Goal: Task Accomplishment & Management: Use online tool/utility

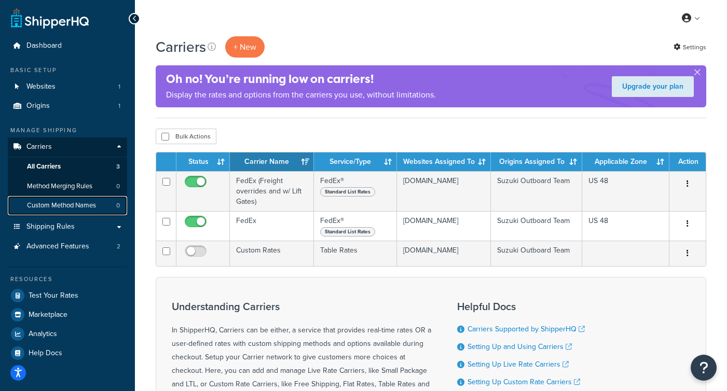
click at [57, 207] on span "Custom Method Names" at bounding box center [61, 205] width 69 height 9
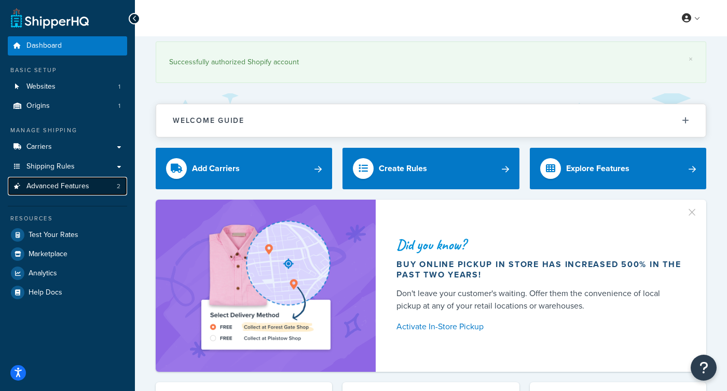
click at [52, 188] on span "Advanced Features" at bounding box center [57, 186] width 63 height 9
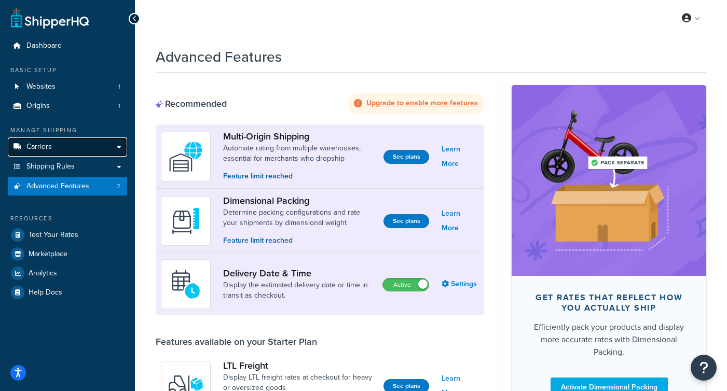
click at [47, 149] on span "Carriers" at bounding box center [38, 147] width 25 height 9
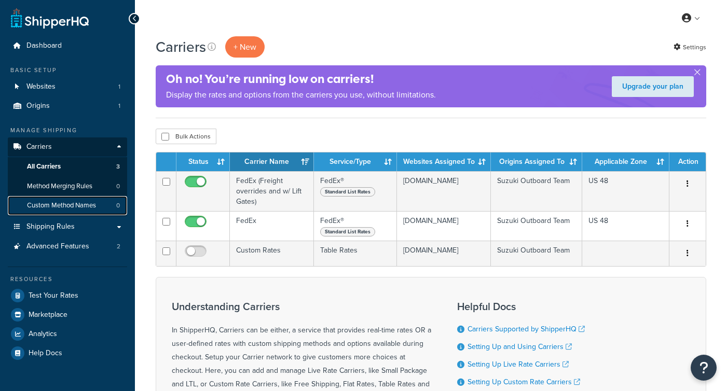
click at [61, 208] on span "Custom Method Names" at bounding box center [61, 205] width 69 height 9
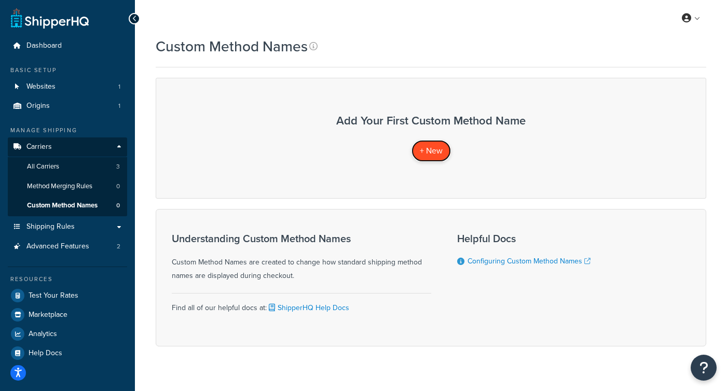
click at [431, 153] on span "+ New" at bounding box center [431, 151] width 23 height 12
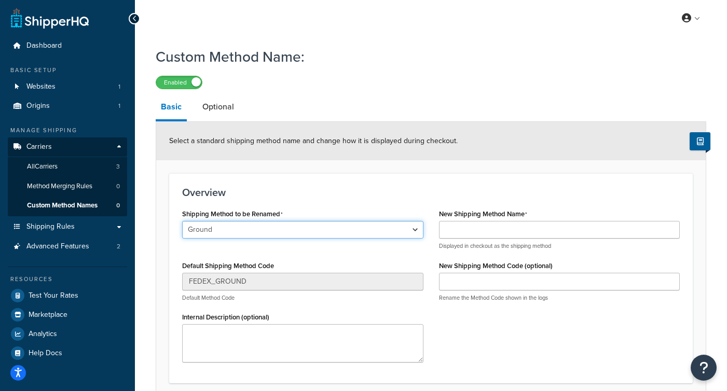
click at [257, 234] on select "Ground Home Delivery 3 Day Freight Ground 2nd Day 2 Day AM 3 Day Freight" at bounding box center [302, 230] width 241 height 18
select select "699768"
click at [182, 221] on select "Ground Home Delivery 3 Day Freight Ground 2nd Day 2 Day AM 3 Day Freight" at bounding box center [302, 230] width 241 height 18
type input "GROUND_HOME_DELIVERY"
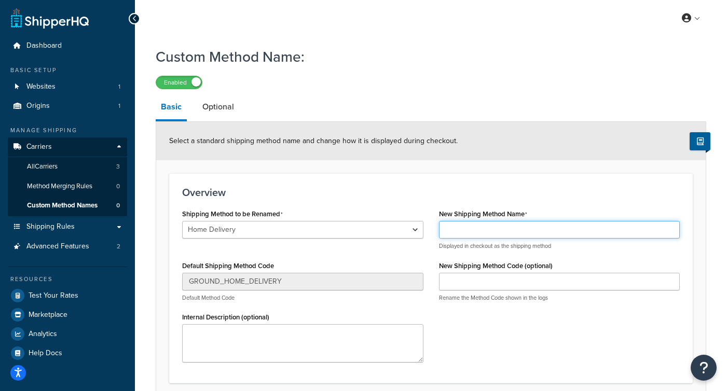
click at [528, 228] on input "New Shipping Method Name" at bounding box center [559, 230] width 241 height 18
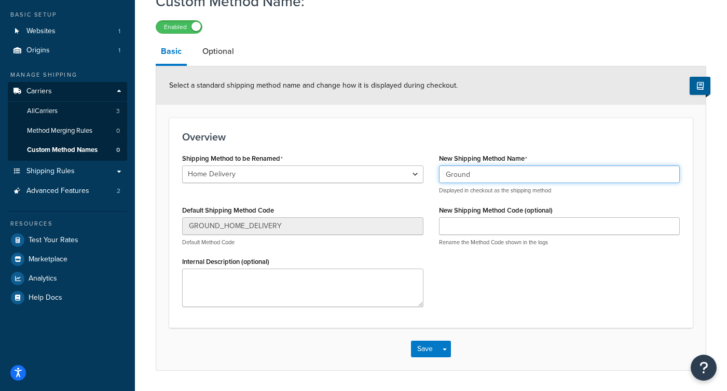
scroll to position [87, 0]
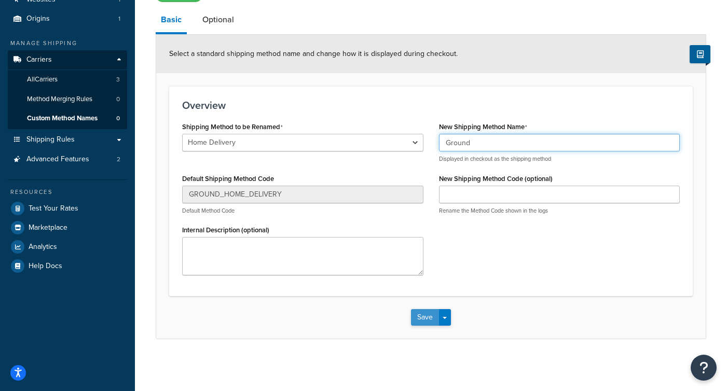
type input "Ground"
click at [433, 319] on button "Save" at bounding box center [425, 317] width 28 height 17
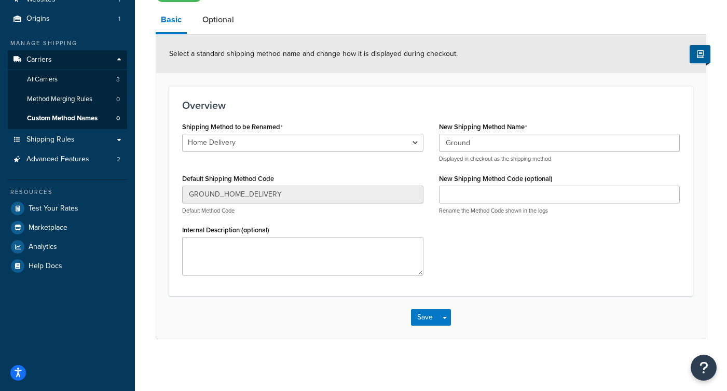
scroll to position [0, 0]
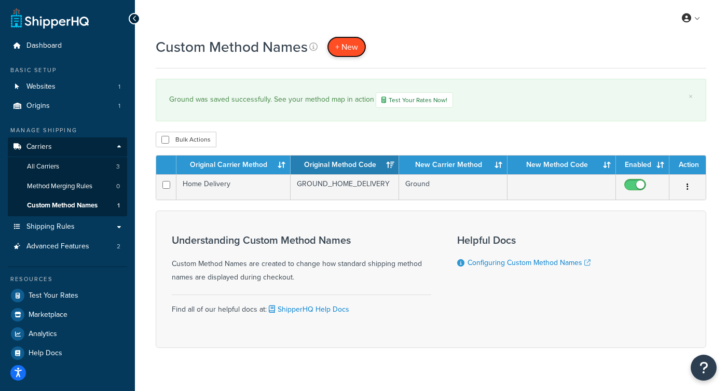
click at [343, 49] on span "+ New" at bounding box center [346, 47] width 23 height 12
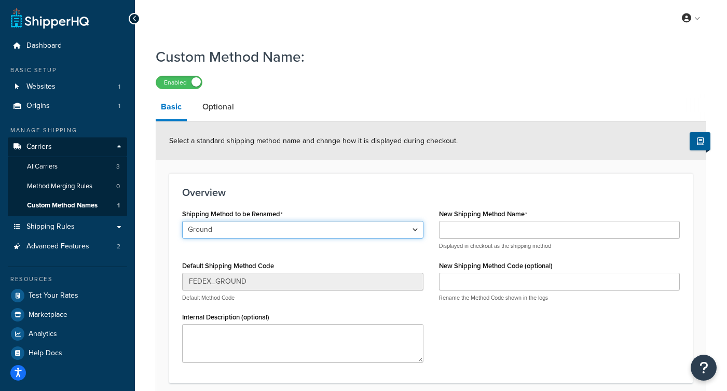
click at [230, 233] on select "Ground Home Delivery 3 Day Freight Ground 2nd Day 2 Day AM 3 Day Freight" at bounding box center [302, 230] width 241 height 18
select select "699776"
click at [182, 221] on select "Ground Home Delivery 3 Day Freight Ground 2nd Day 2 Day AM 3 Day Freight" at bounding box center [302, 230] width 241 height 18
type input "FEDEX_3_DAY_FREIGHT"
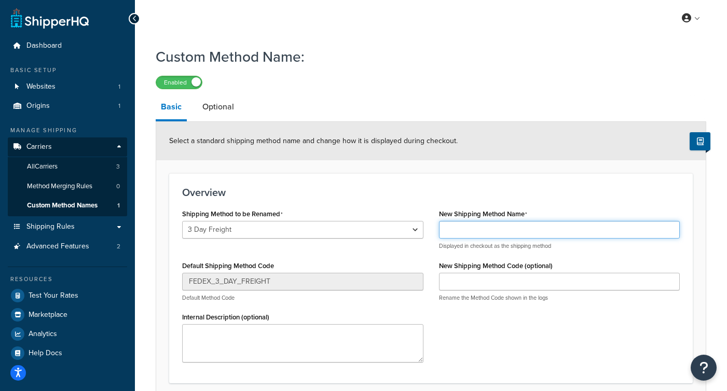
click at [470, 230] on input "New Shipping Method Name" at bounding box center [559, 230] width 241 height 18
paste input "Freight (Does Not Include Lift Gate)"
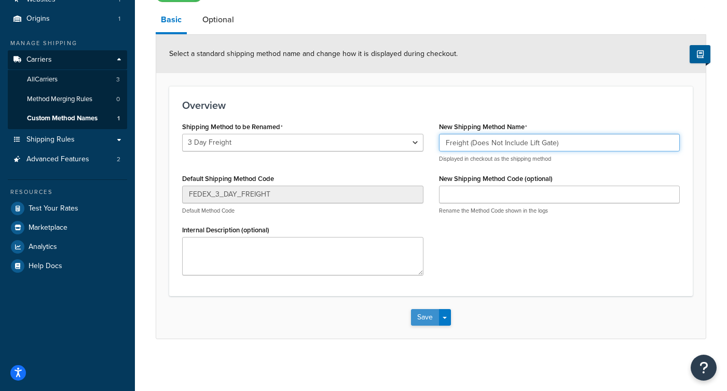
type input "Freight (Does Not Include Lift Gate)"
click at [436, 318] on button "Save" at bounding box center [425, 317] width 28 height 17
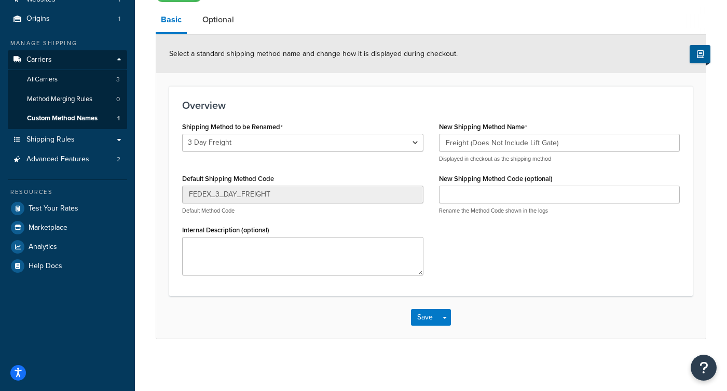
scroll to position [0, 0]
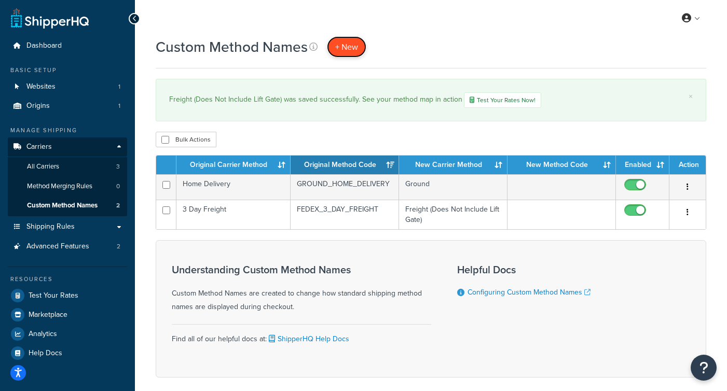
click at [349, 48] on span "+ New" at bounding box center [346, 47] width 23 height 12
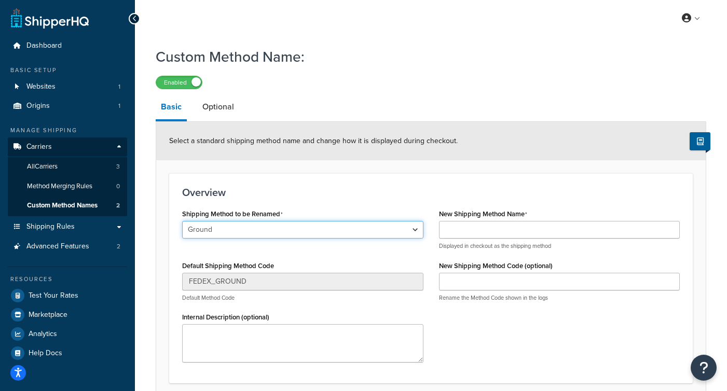
click at [252, 229] on select "Ground Home Delivery 3 Day Freight Ground 2nd Day 2 Day AM 3 Day Freight" at bounding box center [302, 230] width 241 height 18
select select "699777"
click at [182, 221] on select "Ground Home Delivery 3 Day Freight Ground 2nd Day 2 Day AM 3 Day Freight" at bounding box center [302, 230] width 241 height 18
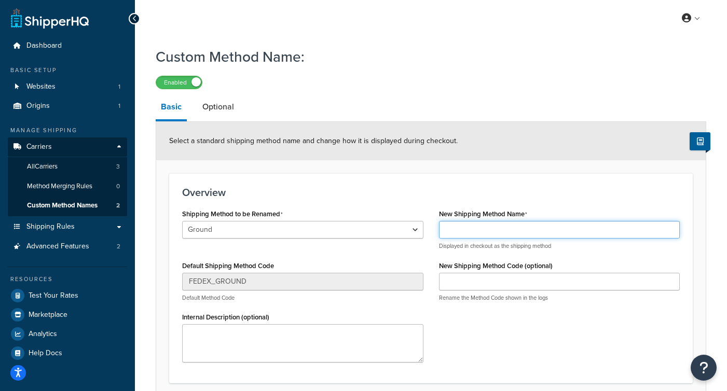
click at [501, 226] on input "New Shipping Method Name" at bounding box center [559, 230] width 241 height 18
paste input "Freight (Add Lift Gate Service)"
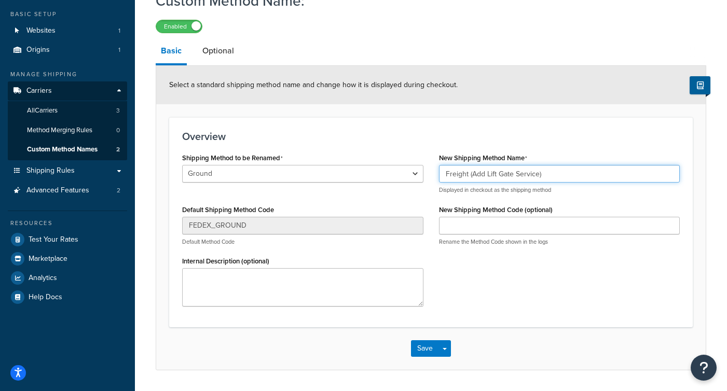
scroll to position [87, 0]
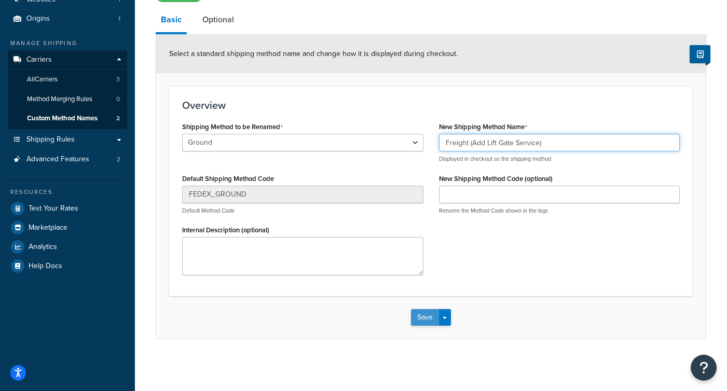
type input "Freight (Add Lift Gate Service)"
click at [425, 320] on button "Save" at bounding box center [425, 317] width 28 height 17
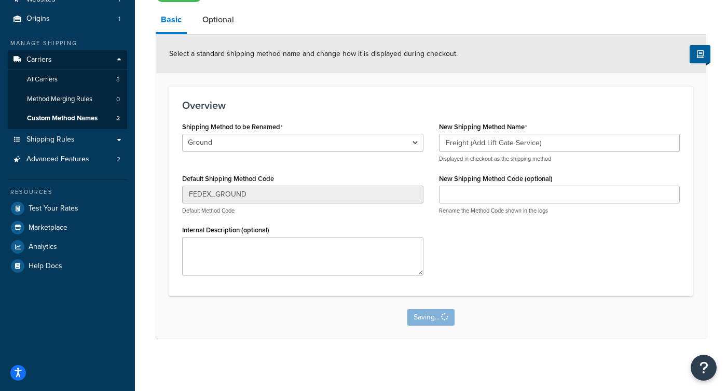
scroll to position [0, 0]
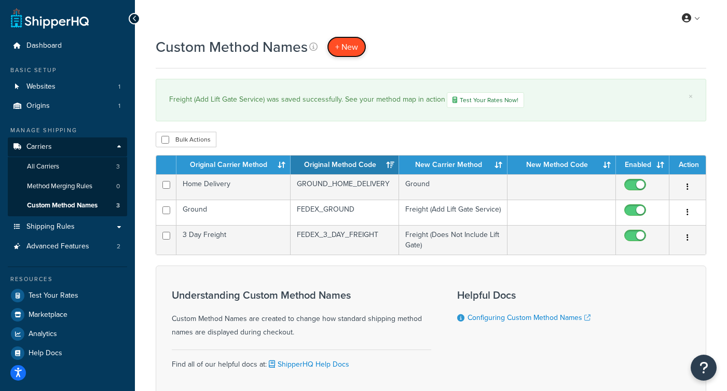
click at [345, 47] on span "+ New" at bounding box center [346, 47] width 23 height 12
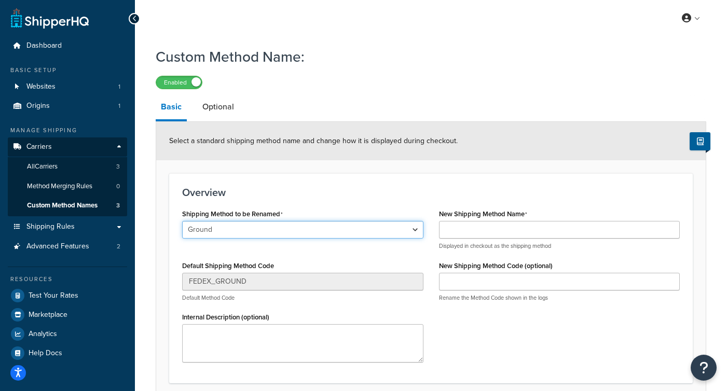
click at [256, 232] on select "Ground Home Delivery 3 Day Freight Ground 2nd Day 2 Day AM 3 Day Freight" at bounding box center [302, 230] width 241 height 18
select select "699787"
click at [182, 221] on select "Ground Home Delivery 3 Day Freight Ground 2nd Day 2 Day AM 3 Day Freight" at bounding box center [302, 230] width 241 height 18
type input "FEDEX_3_DAY_FREIGHT"
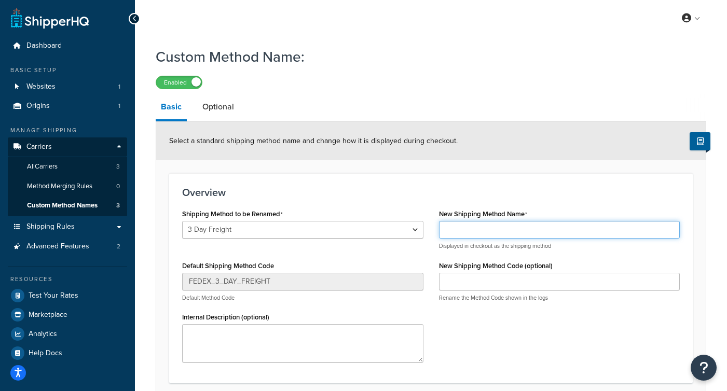
click at [470, 227] on input "New Shipping Method Name" at bounding box center [559, 230] width 241 height 18
paste input "Freight (Add Lift Gate Service)"
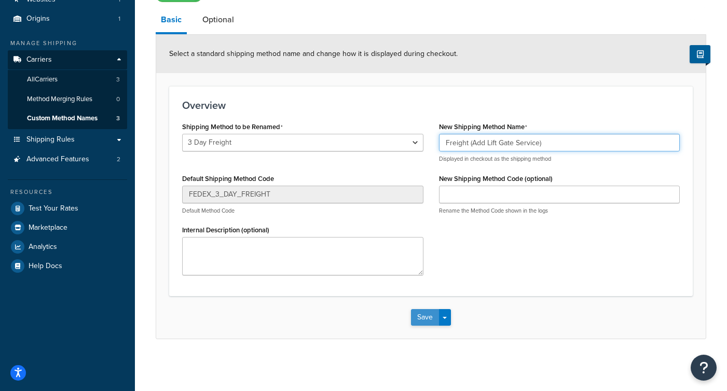
type input "Freight (Add Lift Gate Service)"
click at [423, 319] on button "Save" at bounding box center [425, 317] width 28 height 17
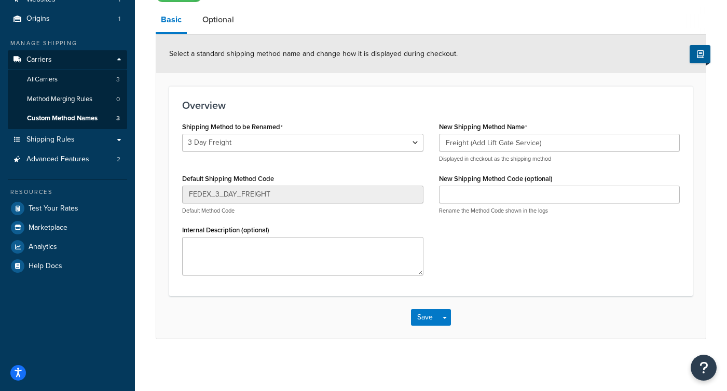
scroll to position [0, 0]
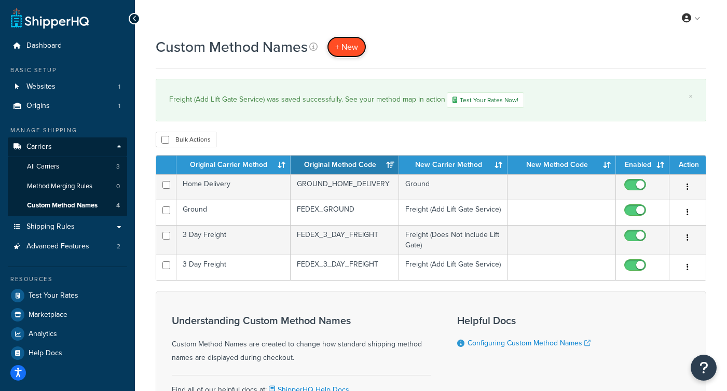
click at [349, 46] on span "+ New" at bounding box center [346, 47] width 23 height 12
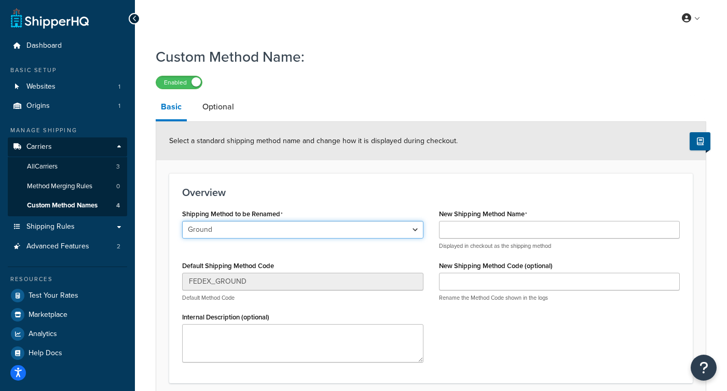
click at [270, 226] on select "Ground Home Delivery 3 Day Freight Ground 2nd Day 2 Day AM 3 Day Freight" at bounding box center [302, 230] width 241 height 18
select select "699778"
click at [182, 221] on select "Ground Home Delivery 3 Day Freight Ground 2nd Day 2 Day AM 3 Day Freight" at bounding box center [302, 230] width 241 height 18
type input "FEDEX_2_DAY"
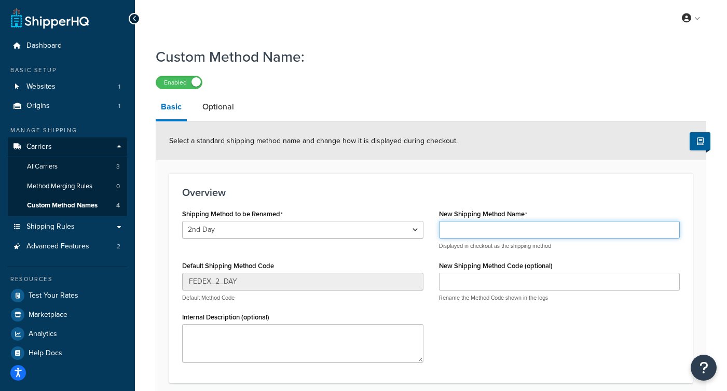
click at [500, 228] on input "New Shipping Method Name" at bounding box center [559, 230] width 241 height 18
paste input "Freight (Does Not Include Lift Gate)"
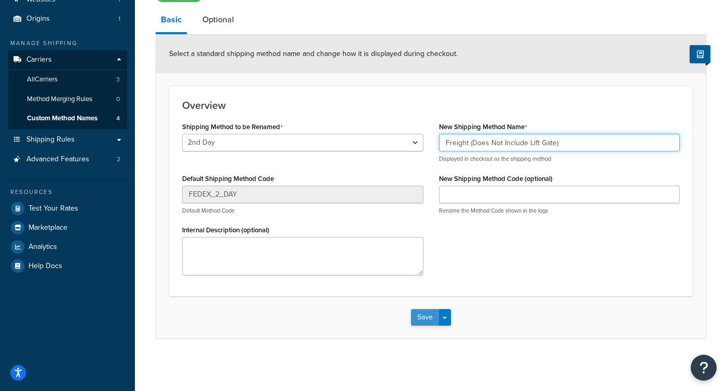
type input "Freight (Does Not Include Lift Gate)"
click at [423, 317] on button "Save" at bounding box center [425, 317] width 28 height 17
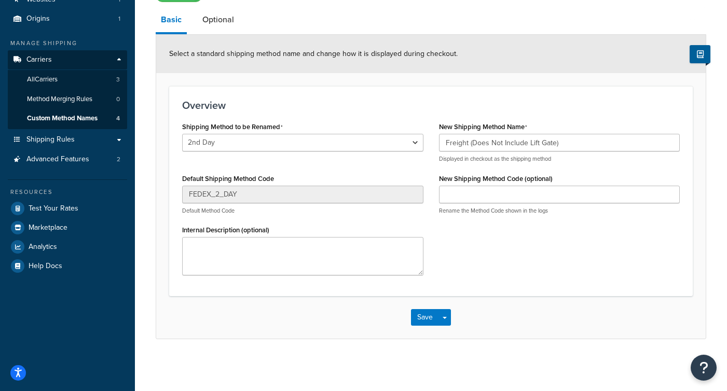
scroll to position [0, 0]
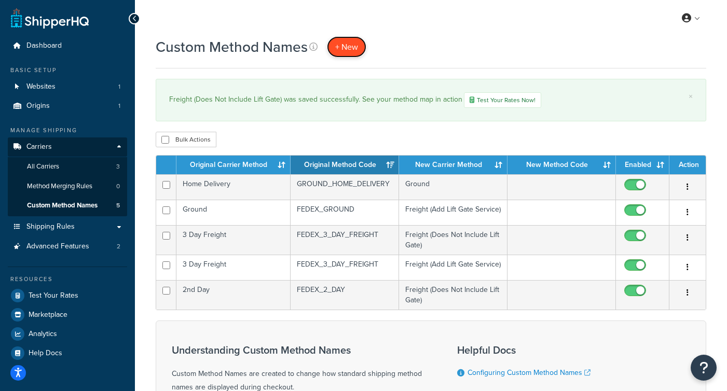
click at [346, 50] on span "+ New" at bounding box center [346, 47] width 23 height 12
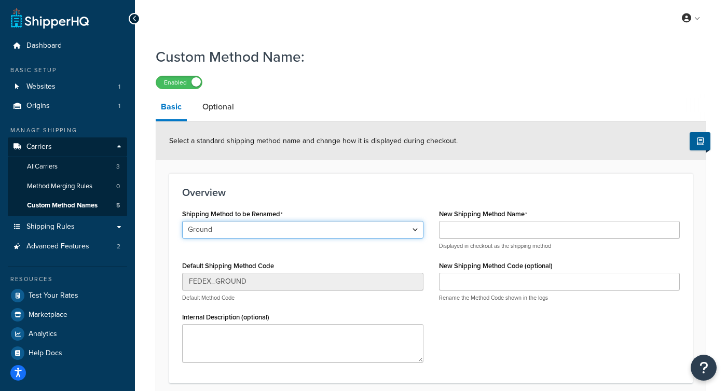
click at [253, 232] on select "Ground Home Delivery 3 Day Freight Ground 2nd Day 2 Day AM 3 Day Freight" at bounding box center [302, 230] width 241 height 18
select select "699786"
click at [182, 221] on select "Ground Home Delivery 3 Day Freight Ground 2nd Day 2 Day AM 3 Day Freight" at bounding box center [302, 230] width 241 height 18
type input "FEDEX_2_DAY_AM"
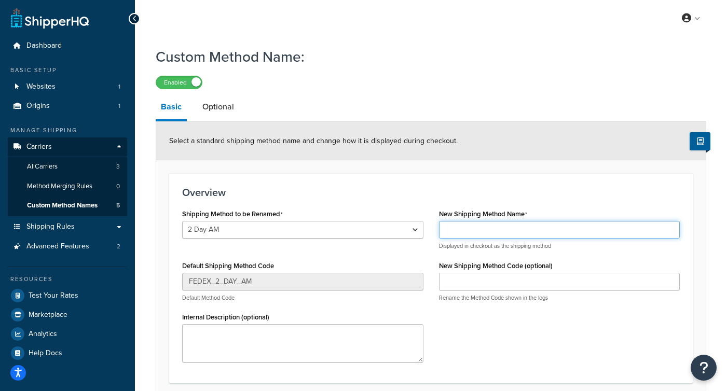
click at [462, 230] on input "New Shipping Method Name" at bounding box center [559, 230] width 241 height 18
paste input "Freight (Add Lift Gate Service)"
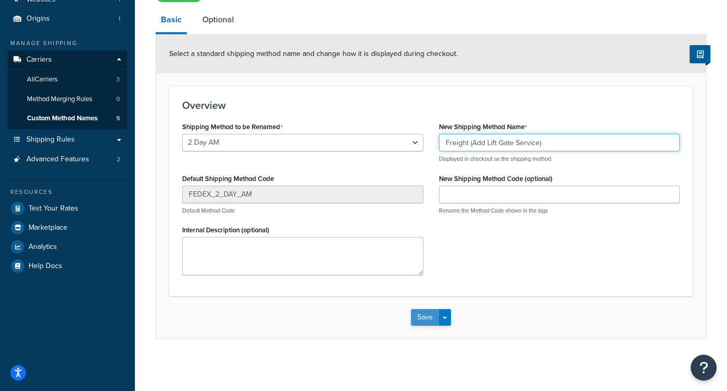
type input "Freight (Add Lift Gate Service)"
click at [431, 320] on button "Save" at bounding box center [425, 317] width 28 height 17
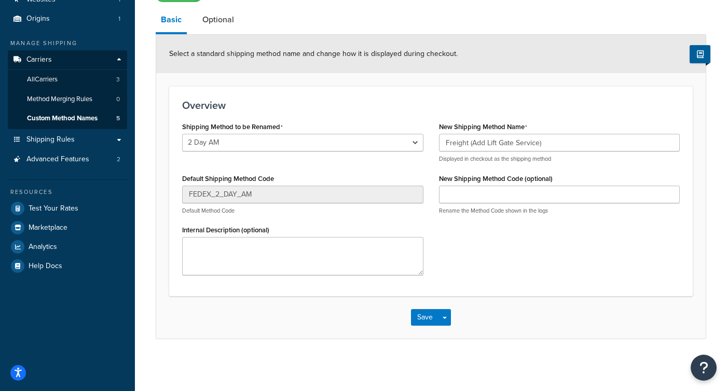
scroll to position [0, 0]
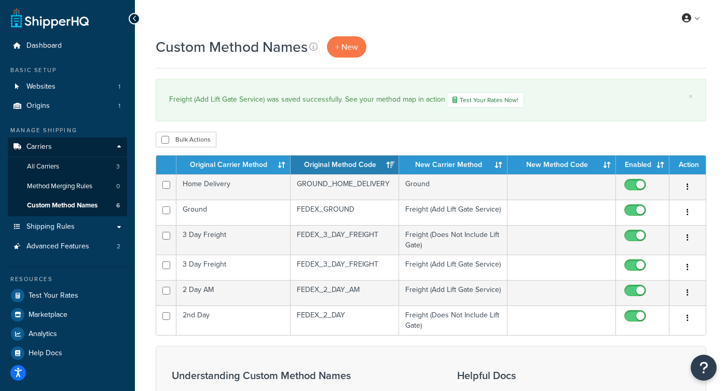
click at [420, 57] on div "Custom Method Names + New" at bounding box center [431, 46] width 551 height 21
click at [350, 49] on span "+ New" at bounding box center [346, 47] width 23 height 12
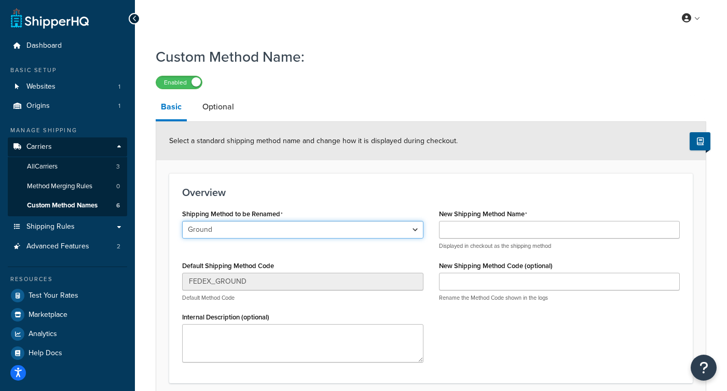
click at [224, 233] on select "Ground Home Delivery 3 Day Freight Ground 2nd Day 2 Day AM 3 Day Freight" at bounding box center [302, 230] width 241 height 18
click at [182, 221] on select "Ground Home Delivery 3 Day Freight Ground 2nd Day 2 Day AM 3 Day Freight" at bounding box center [302, 230] width 241 height 18
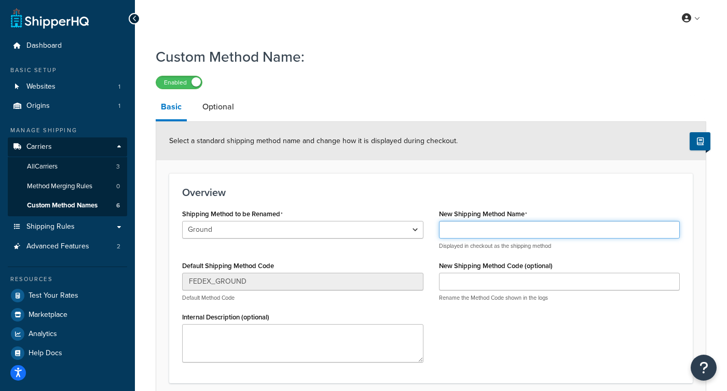
click at [469, 232] on input "New Shipping Method Name" at bounding box center [559, 230] width 241 height 18
paste input "Freight (Does Not Include Lift Gate)"
type input "Freight (Does Not Include Lift Gate)"
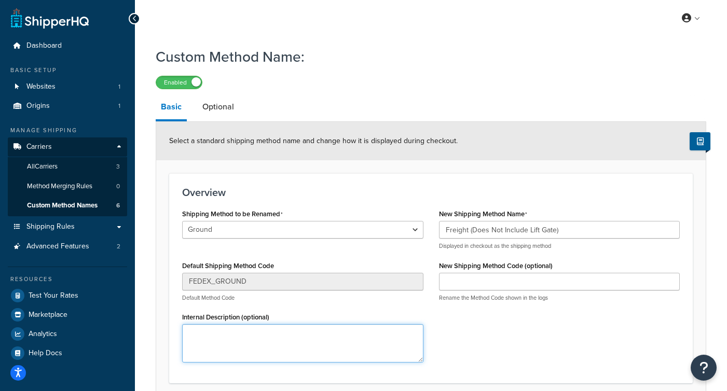
click at [225, 352] on textarea "Internal Description (optional)" at bounding box center [302, 343] width 241 height 38
paste textarea "Ground only applies/appears for larger packages. "Home Delivery" is what's avai…"
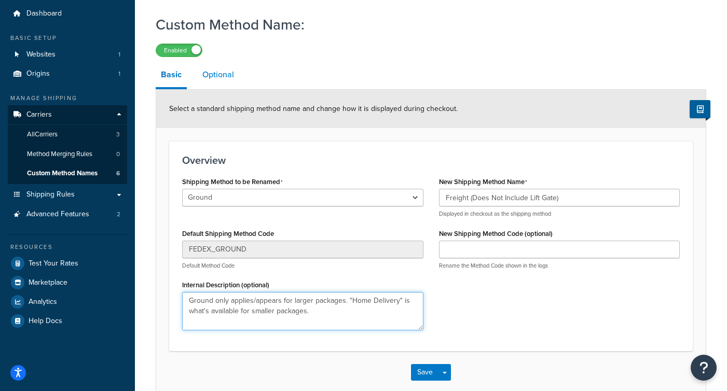
scroll to position [30, 0]
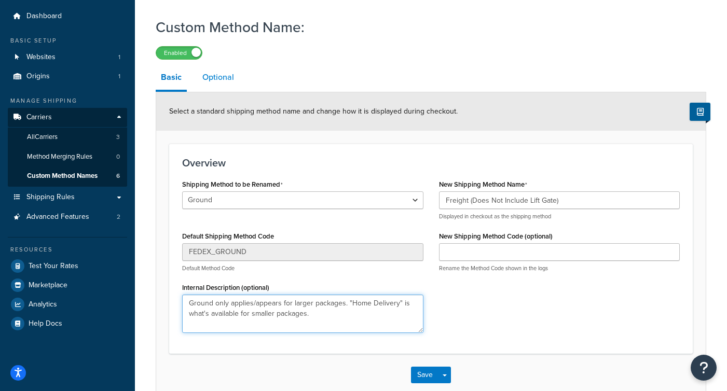
type textarea "Ground only applies/appears for larger packages. "Home Delivery" is what's avai…"
click at [211, 76] on link "Optional" at bounding box center [218, 77] width 42 height 25
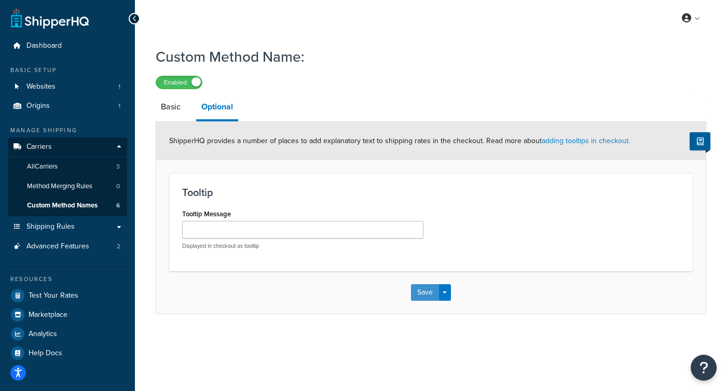
click at [427, 295] on button "Save" at bounding box center [425, 292] width 28 height 17
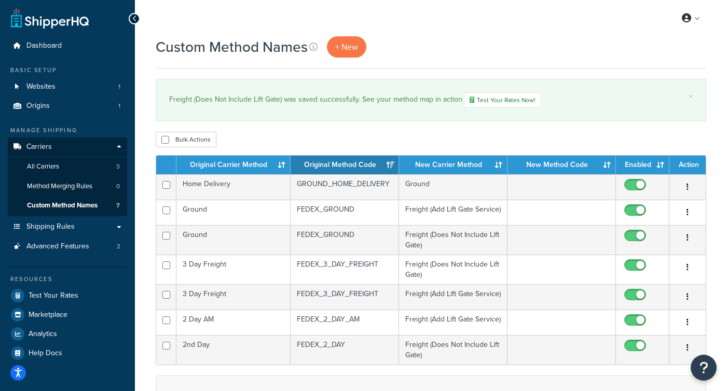
click at [282, 137] on div "Bulk Actions Duplicate [GEOGRAPHIC_DATA]" at bounding box center [431, 140] width 551 height 16
click at [486, 102] on link "Test Your Rates Now!" at bounding box center [502, 100] width 77 height 16
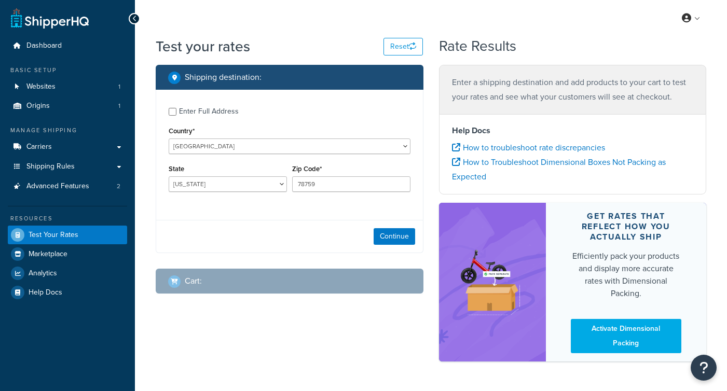
select select "[GEOGRAPHIC_DATA]"
click at [174, 112] on input "Enter Full Address" at bounding box center [173, 112] width 8 height 8
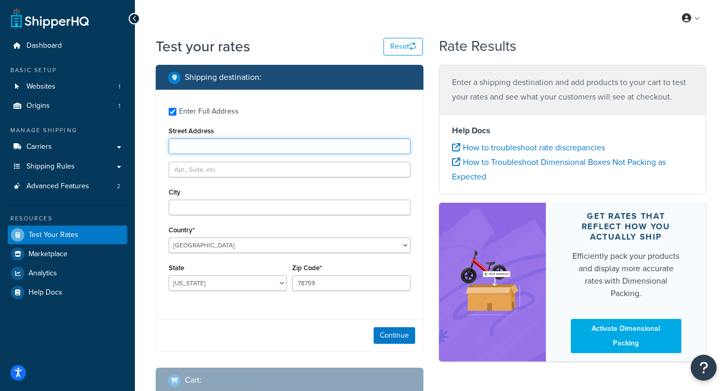
click at [216, 149] on input "Street Address" at bounding box center [290, 147] width 242 height 16
click at [170, 111] on input "Enter Full Address" at bounding box center [173, 112] width 8 height 8
checkbox input "false"
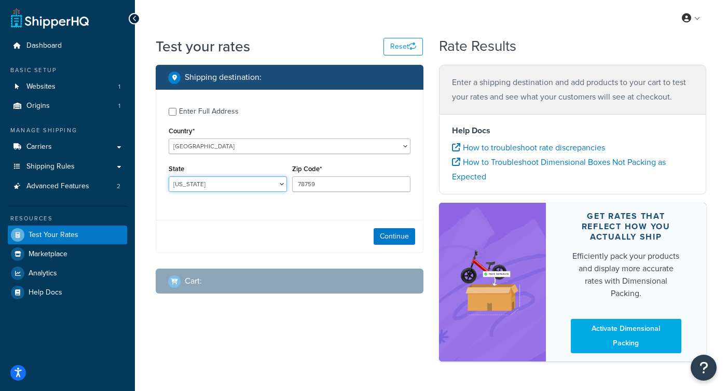
click at [201, 185] on select "Alabama Alaska American Samoa Arizona Arkansas Armed Forces Americas Armed Forc…" at bounding box center [228, 184] width 118 height 16
select select "PA"
click at [169, 176] on select "Alabama Alaska American Samoa Arizona Arkansas Armed Forces Americas Armed Forc…" at bounding box center [228, 184] width 118 height 16
click at [319, 186] on input "78759" at bounding box center [351, 184] width 118 height 16
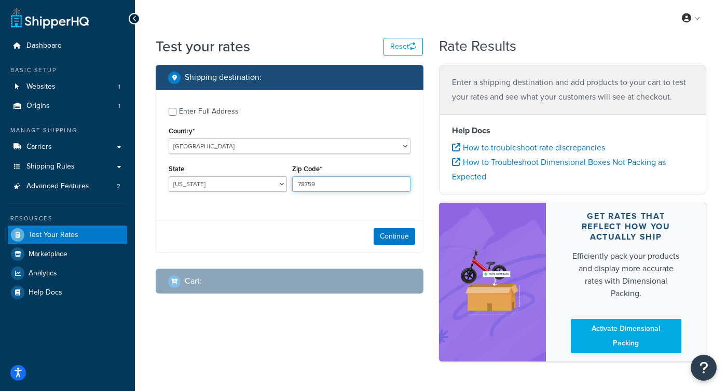
click at [319, 186] on input "78759" at bounding box center [351, 184] width 118 height 16
click at [393, 237] on button "Continue" at bounding box center [395, 236] width 42 height 17
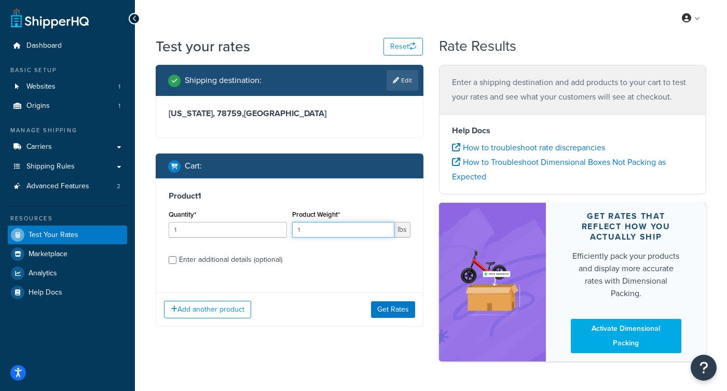
click at [321, 229] on input "1" at bounding box center [343, 230] width 102 height 16
drag, startPoint x: 295, startPoint y: 231, endPoint x: 330, endPoint y: 227, distance: 35.0
click at [330, 227] on input "1" at bounding box center [343, 230] width 102 height 16
type input "200"
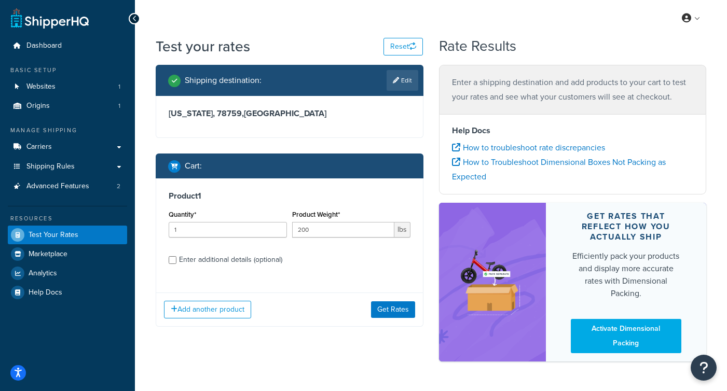
click at [313, 280] on div "Product 1 Quantity* 1 Product Weight* 200 lbs Enter additional details (optiona…" at bounding box center [289, 232] width 267 height 106
click at [380, 308] on button "Get Rates" at bounding box center [393, 310] width 44 height 17
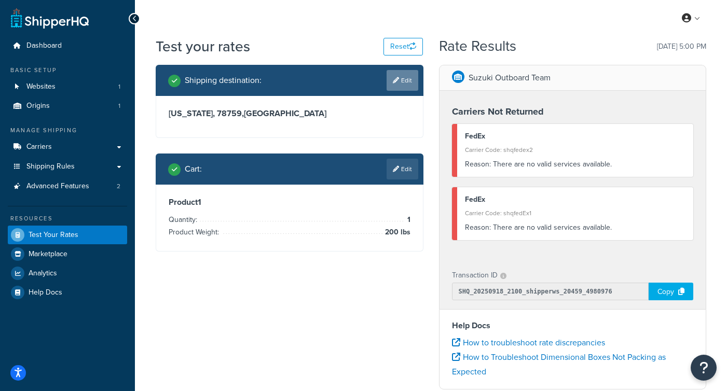
click at [403, 81] on link "Edit" at bounding box center [403, 80] width 32 height 21
select select "PA"
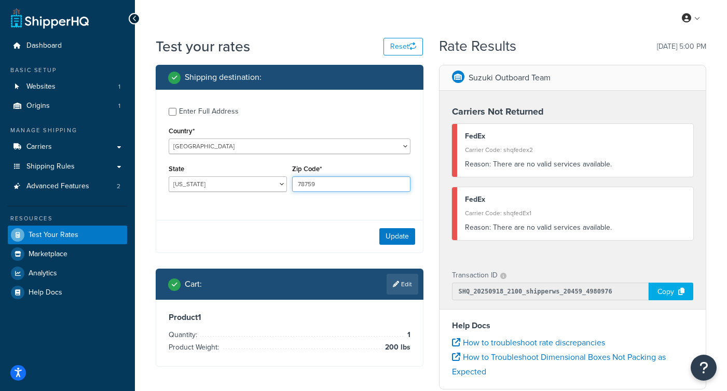
click at [311, 185] on input "78759" at bounding box center [351, 184] width 118 height 16
click at [312, 185] on input "78759" at bounding box center [351, 184] width 118 height 16
type input "17756"
click at [397, 236] on button "Update" at bounding box center [397, 236] width 36 height 17
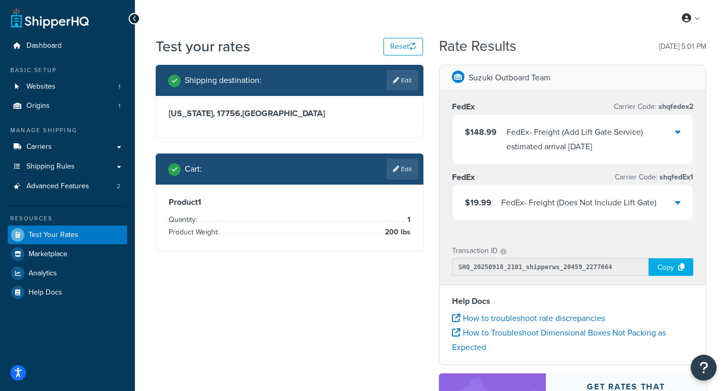
click at [578, 148] on div "FedEx - Freight (Add Lift Gate Service) estimated arrival Wed, Sep 24" at bounding box center [591, 139] width 169 height 29
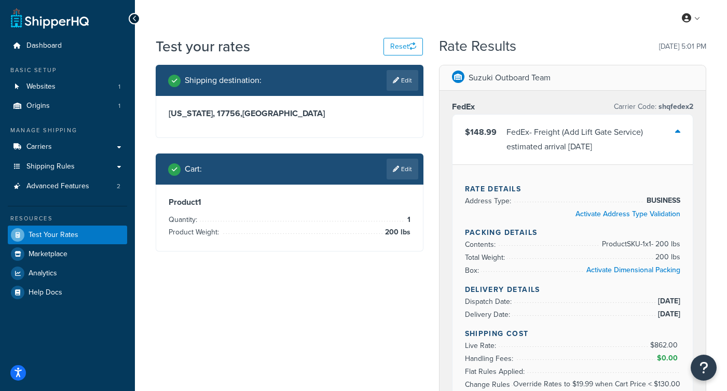
click at [578, 148] on div "FedEx - Freight (Add Lift Gate Service) estimated arrival Wed, Sep 24" at bounding box center [591, 139] width 169 height 29
